Goal: Find specific page/section: Find specific page/section

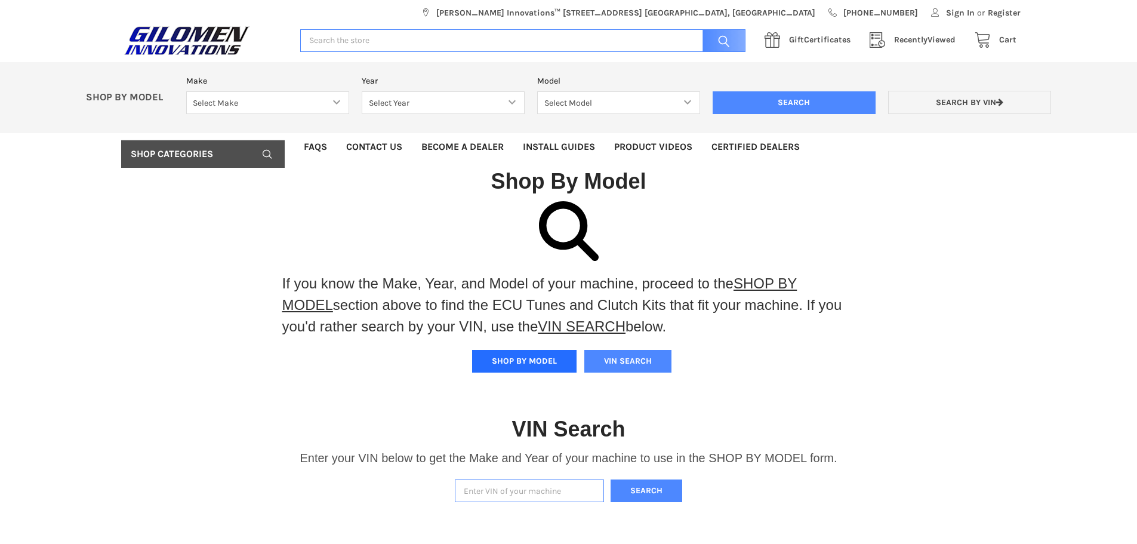
click at [530, 355] on button "SHOP BY MODEL" at bounding box center [524, 361] width 104 height 23
click at [333, 103] on select "Select Make Bobcat UTV Gravely UTV ACE 900 RANGER 570 Ranger 700 / 800 RANGER 9…" at bounding box center [267, 102] width 163 height 23
select select "690"
click at [186, 91] on select "Select Make Bobcat UTV Gravely UTV ACE 900 RANGER 570 Ranger 700 / 800 RANGER 9…" at bounding box center [267, 102] width 163 height 23
click at [503, 94] on select "Select Year [DATE] 2025 2026" at bounding box center [443, 102] width 163 height 23
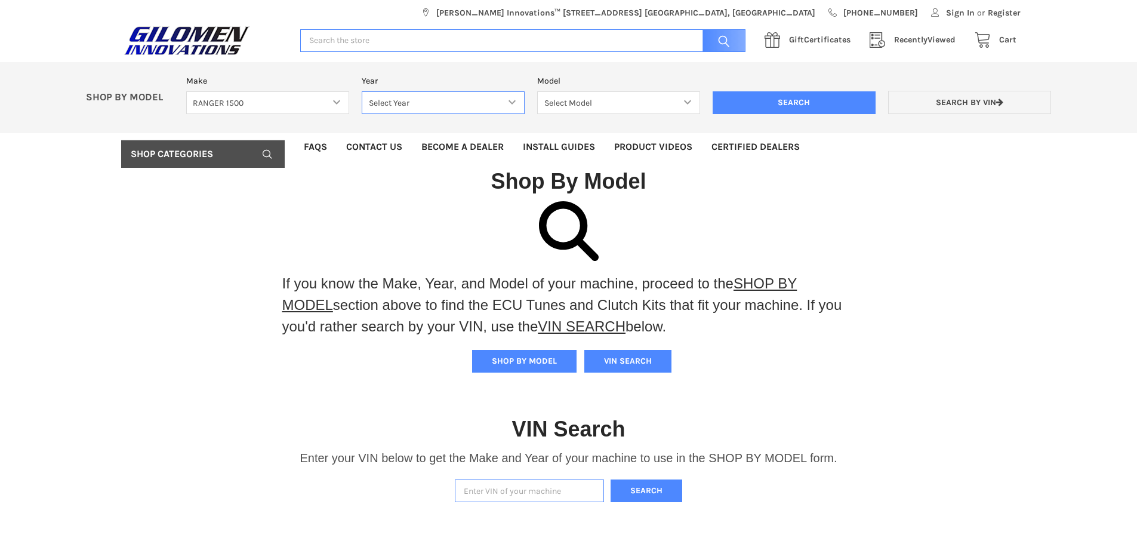
select select "692"
click at [362, 91] on select "Select Year [DATE] 2025 2026" at bounding box center [443, 102] width 163 height 23
click at [599, 100] on select "Select Model RANGER XD 1500 RANGER XD 1500 NORTHSTAR" at bounding box center [618, 102] width 163 height 23
select select "696"
click at [537, 91] on select "Select Model RANGER XD 1500 RANGER XD 1500 NORTHSTAR" at bounding box center [618, 102] width 163 height 23
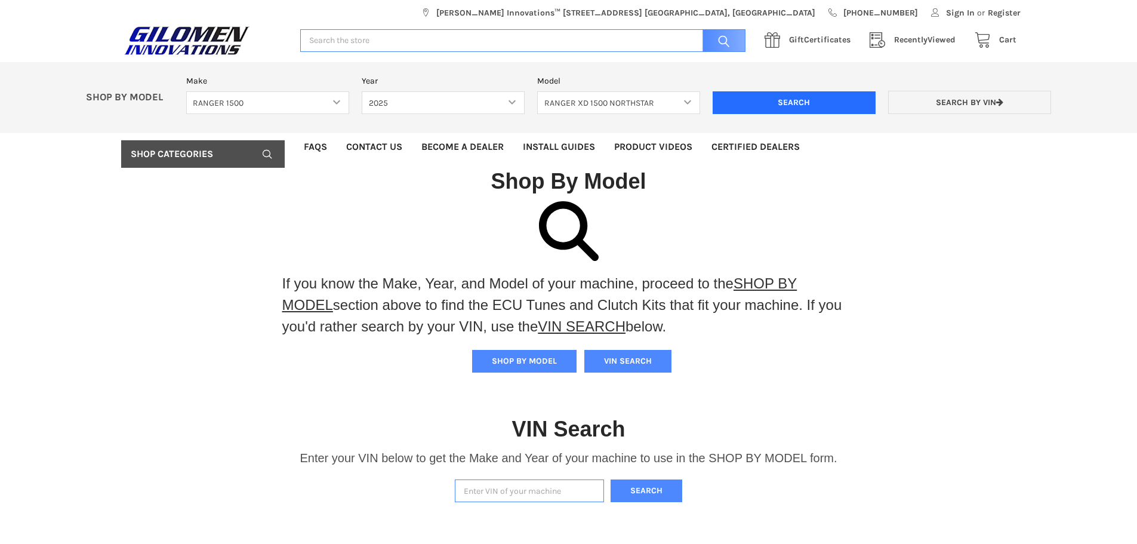
click at [753, 97] on input "Search" at bounding box center [794, 102] width 163 height 23
